Goal: Task Accomplishment & Management: Complete application form

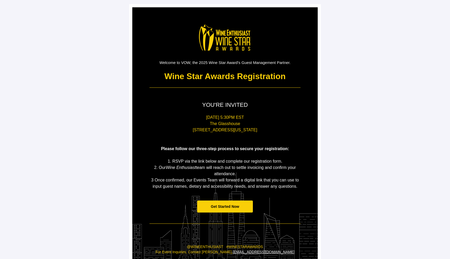
click at [230, 207] on span "Get Started Now" at bounding box center [225, 206] width 28 height 4
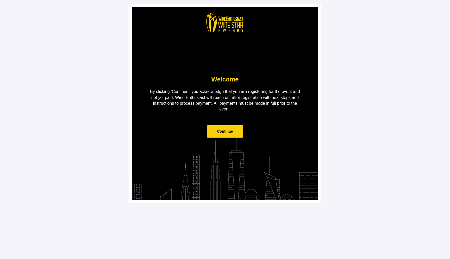
click at [226, 131] on span "Continue" at bounding box center [225, 131] width 16 height 4
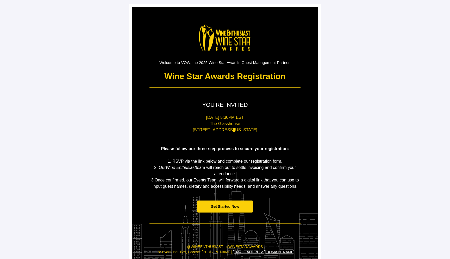
click at [216, 205] on span "Get Started Now" at bounding box center [225, 206] width 28 height 4
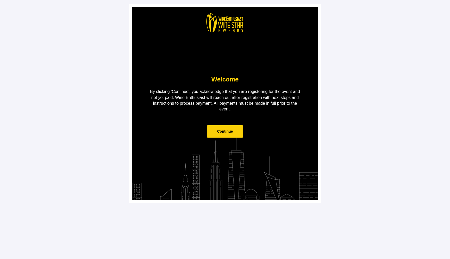
click at [224, 135] on span "Continue" at bounding box center [225, 131] width 37 height 12
